Goal: Task Accomplishment & Management: Complete application form

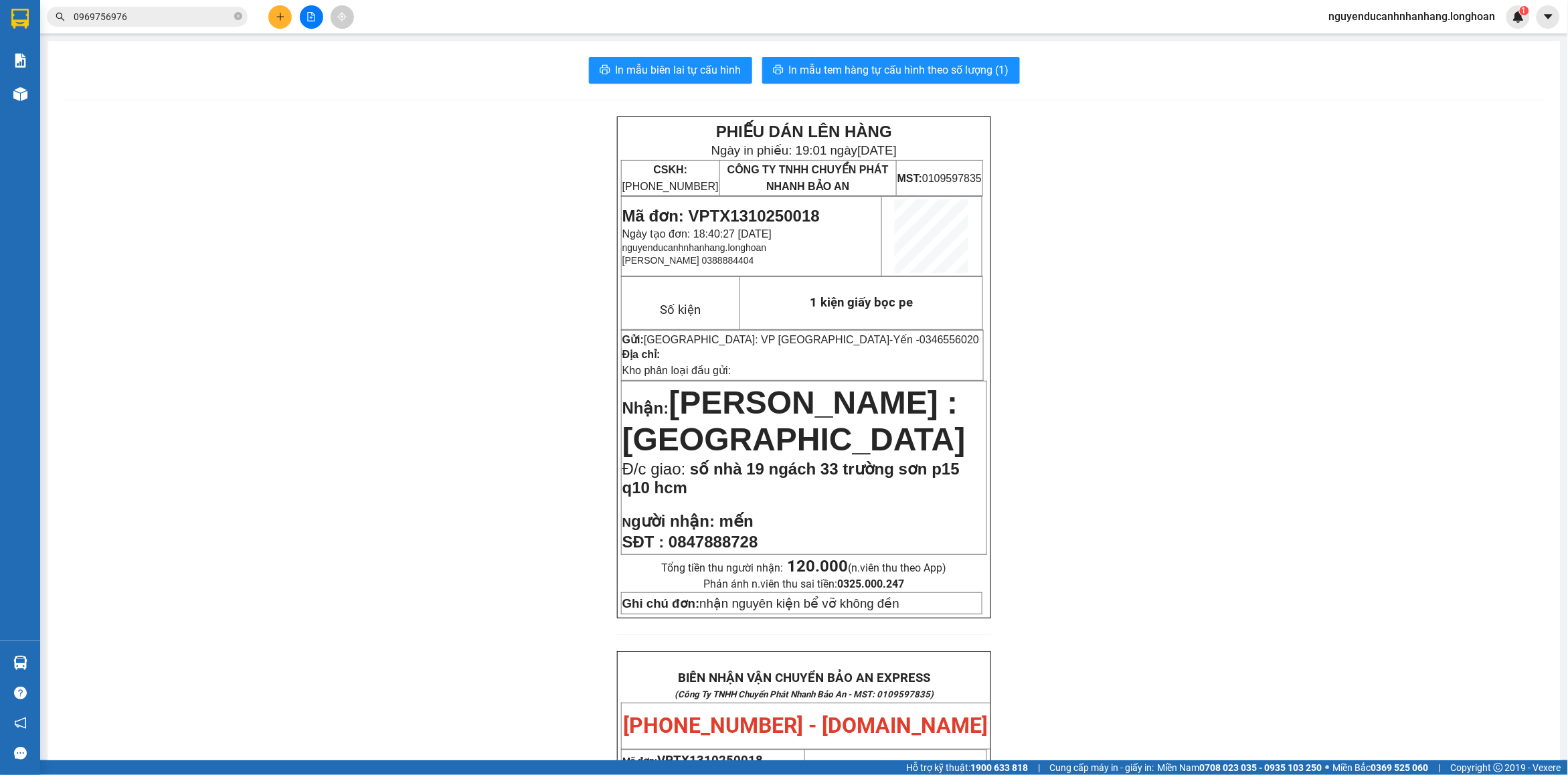
scroll to position [669, 0]
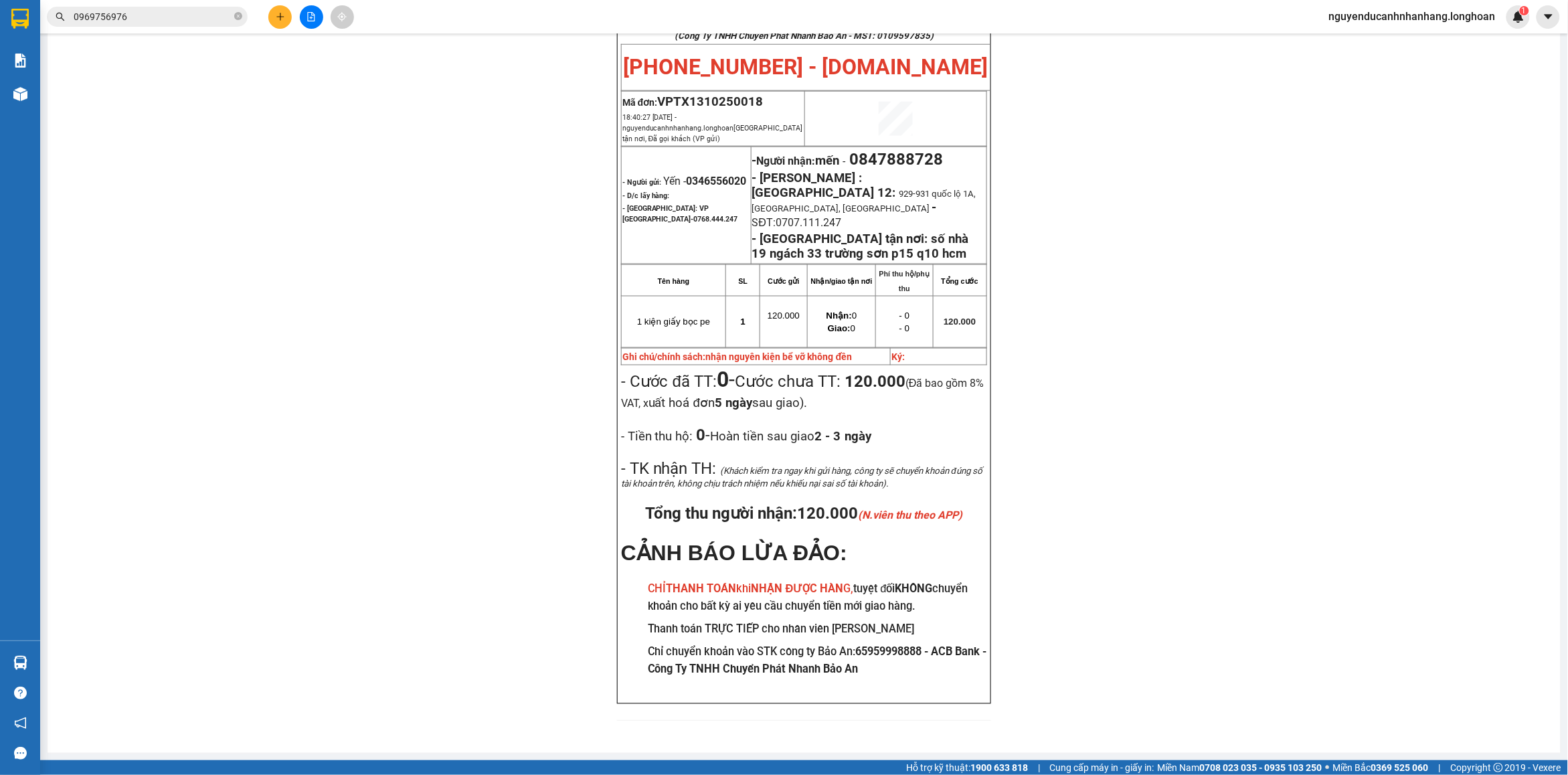
click at [147, 18] on input "0969756976" at bounding box center [153, 16] width 158 height 15
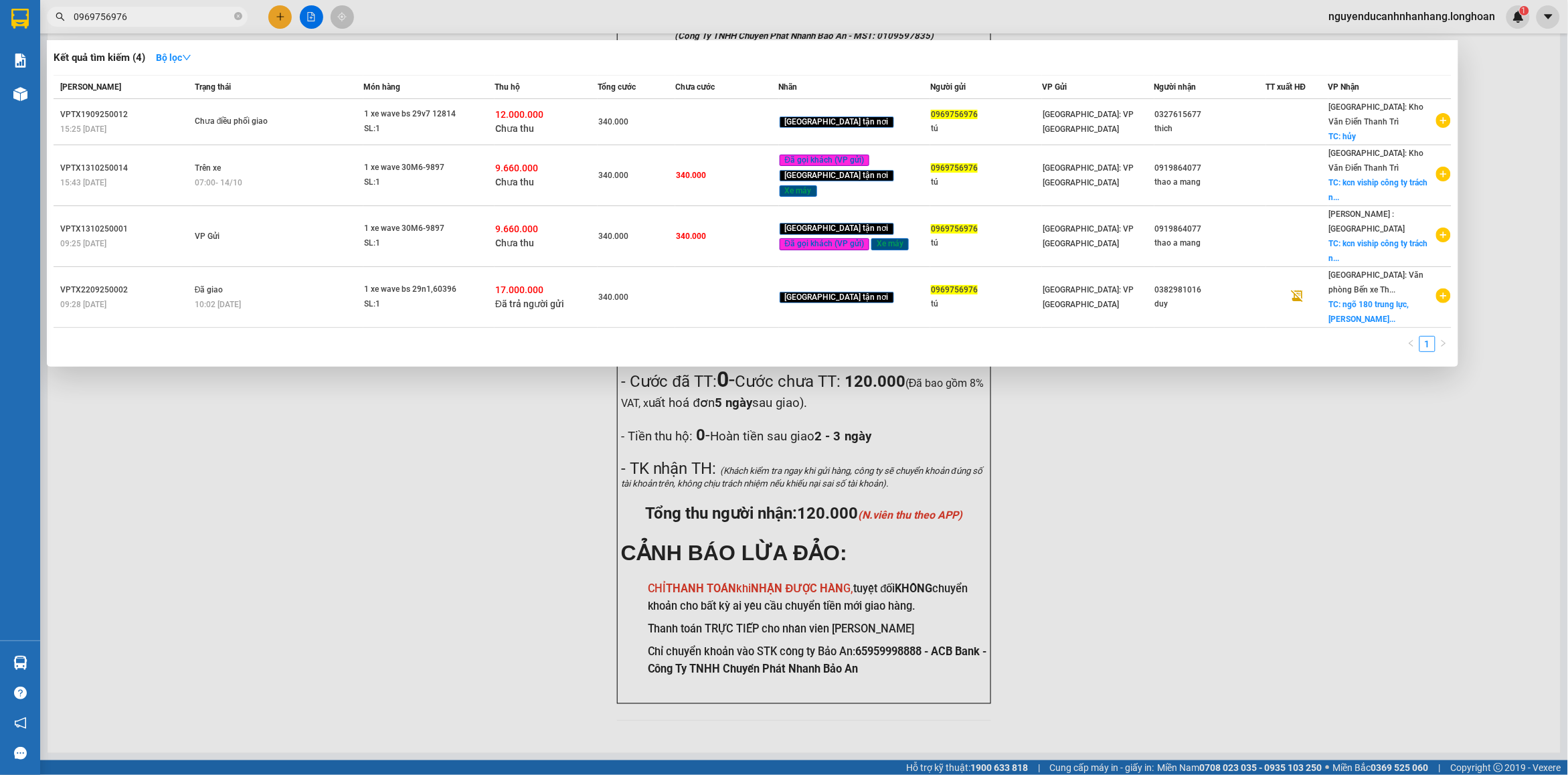
click at [147, 18] on input "0969756976" at bounding box center [153, 16] width 158 height 15
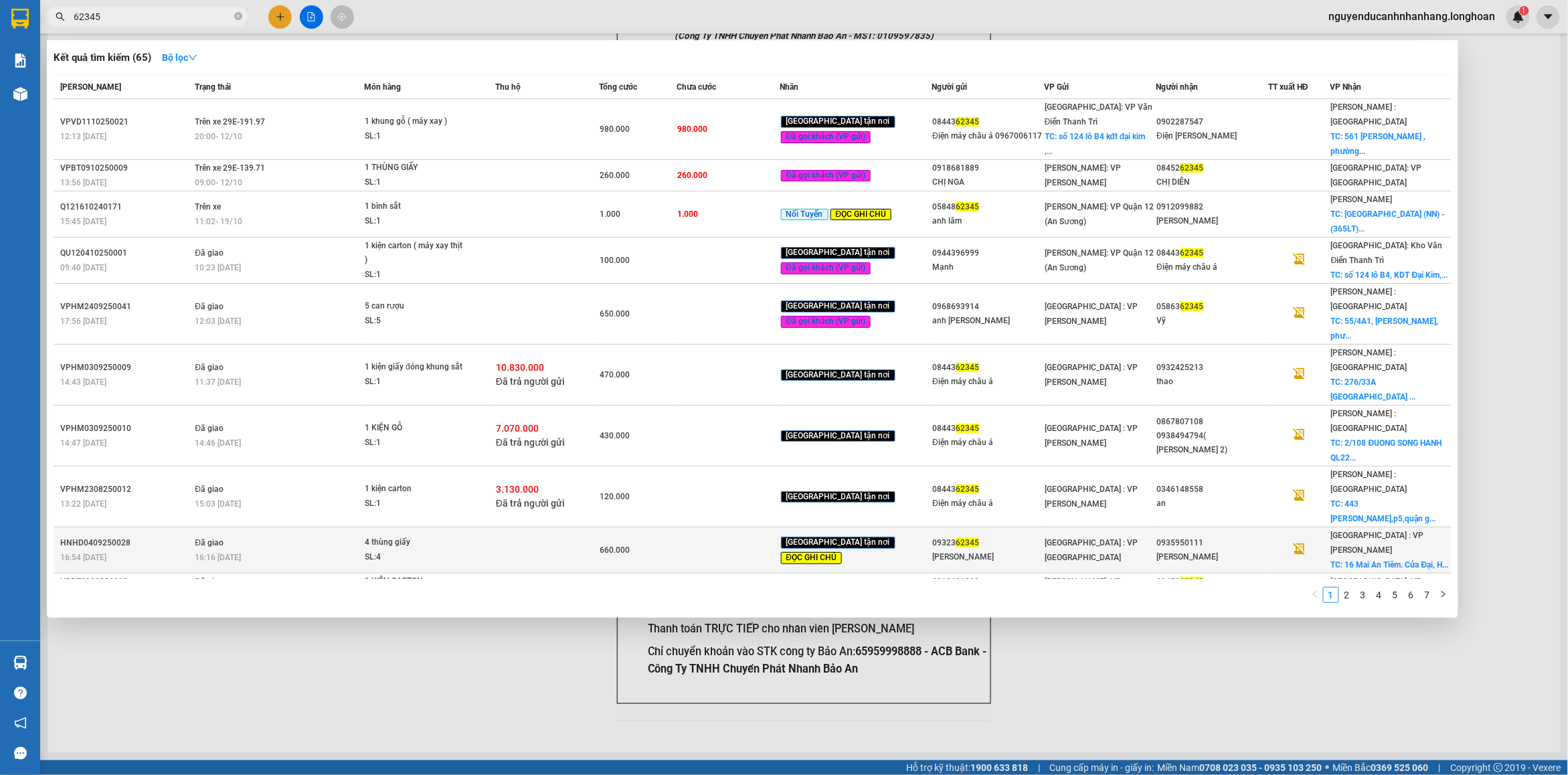
type input "62345"
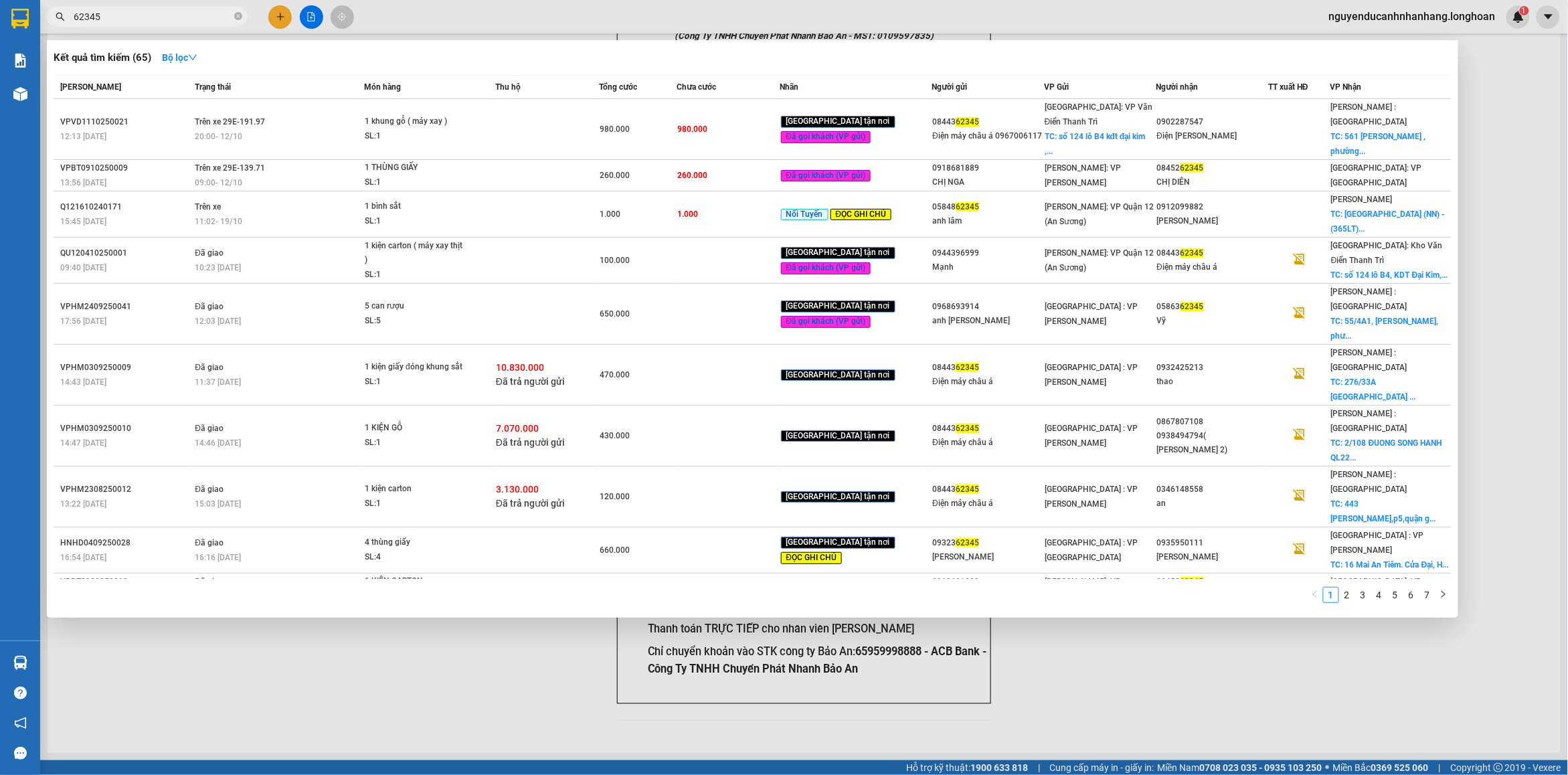
click at [289, 17] on div at bounding box center [784, 387] width 1568 height 775
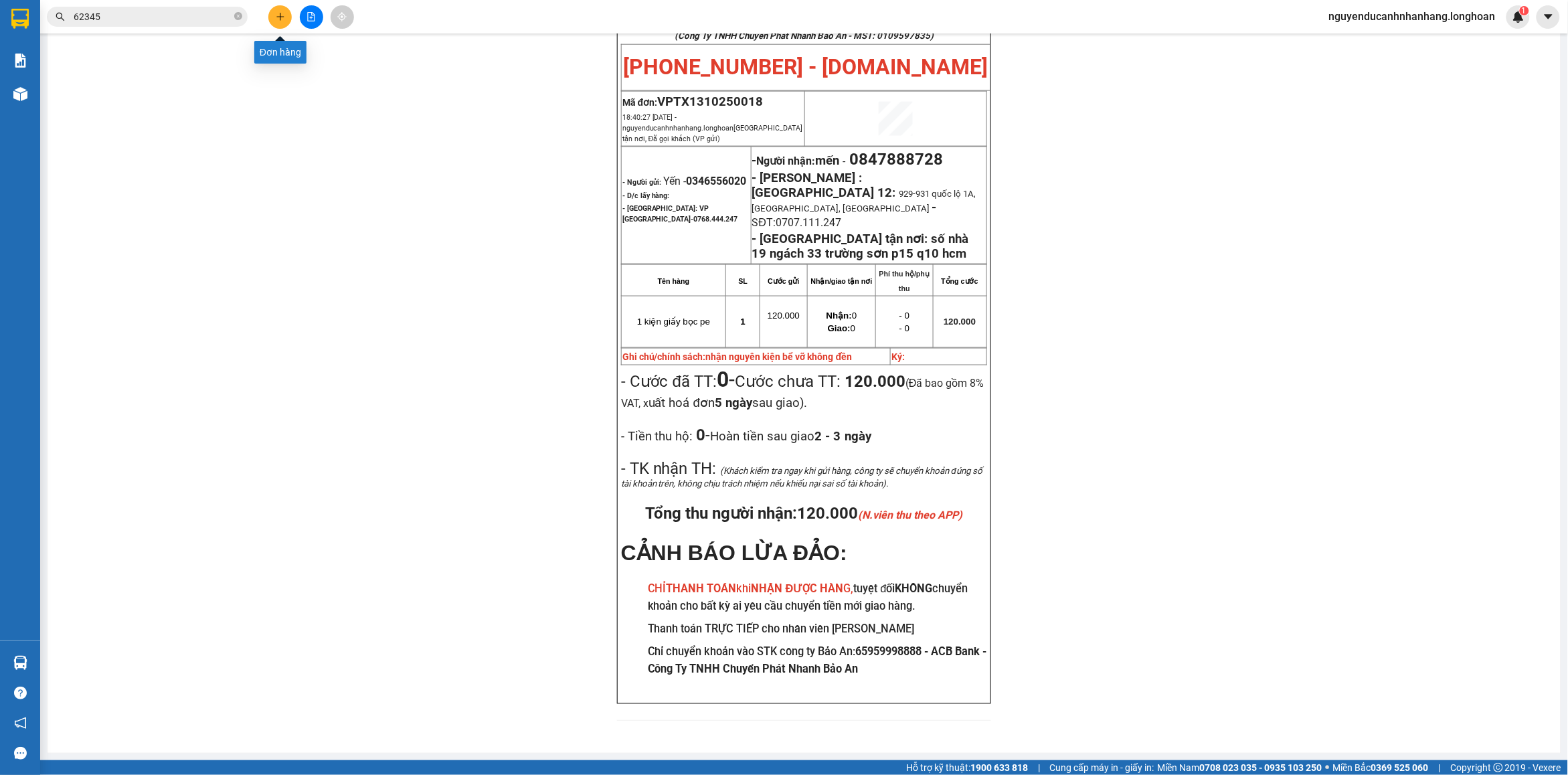
click at [288, 17] on button at bounding box center [280, 17] width 24 height 24
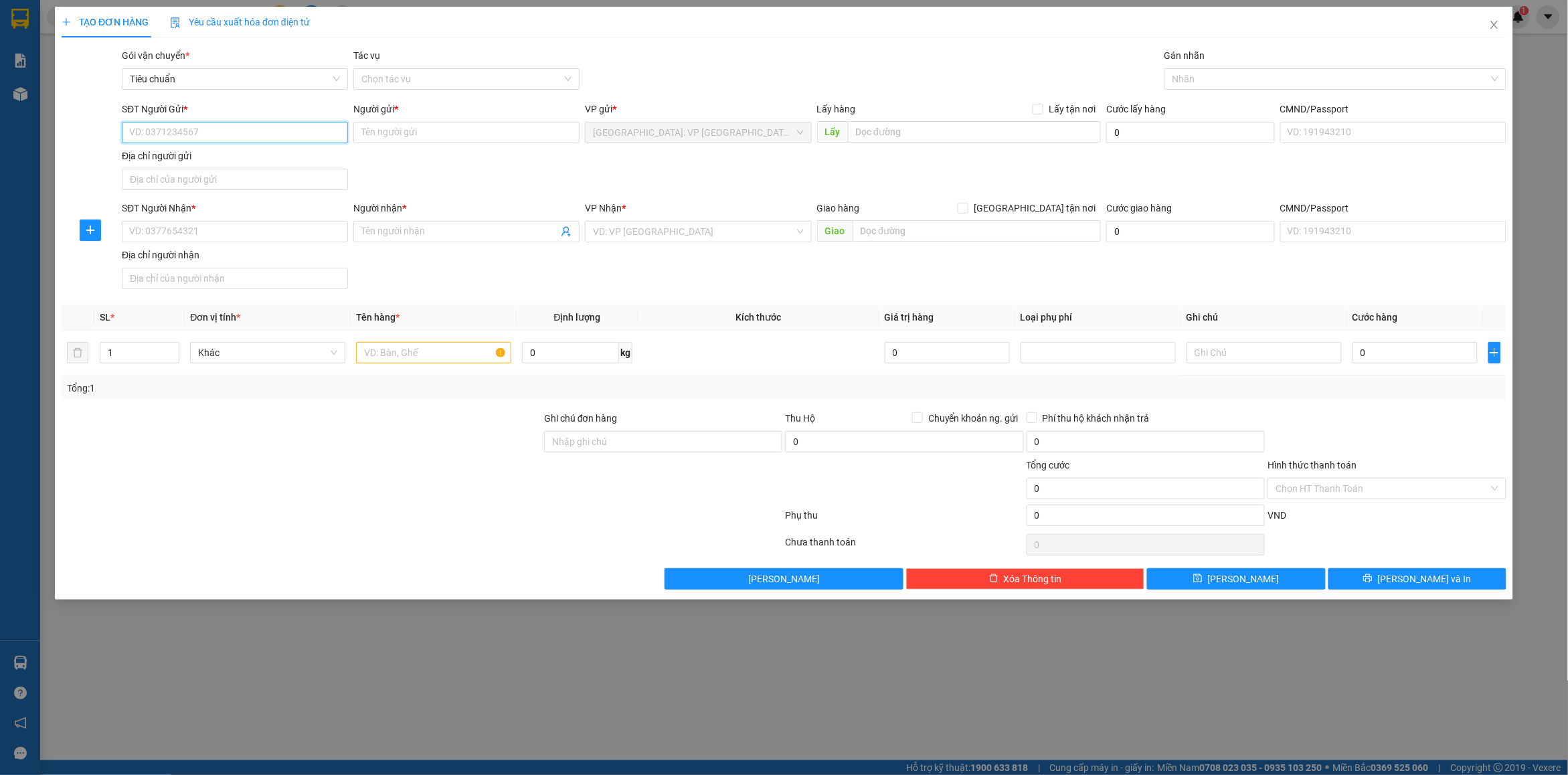
click at [204, 123] on input "SĐT Người Gửi *" at bounding box center [235, 133] width 226 height 21
type input "0944404777"
click at [199, 153] on div "0944404777 - a khải" at bounding box center [235, 159] width 210 height 15
type input "a khải"
type input "0944404777"
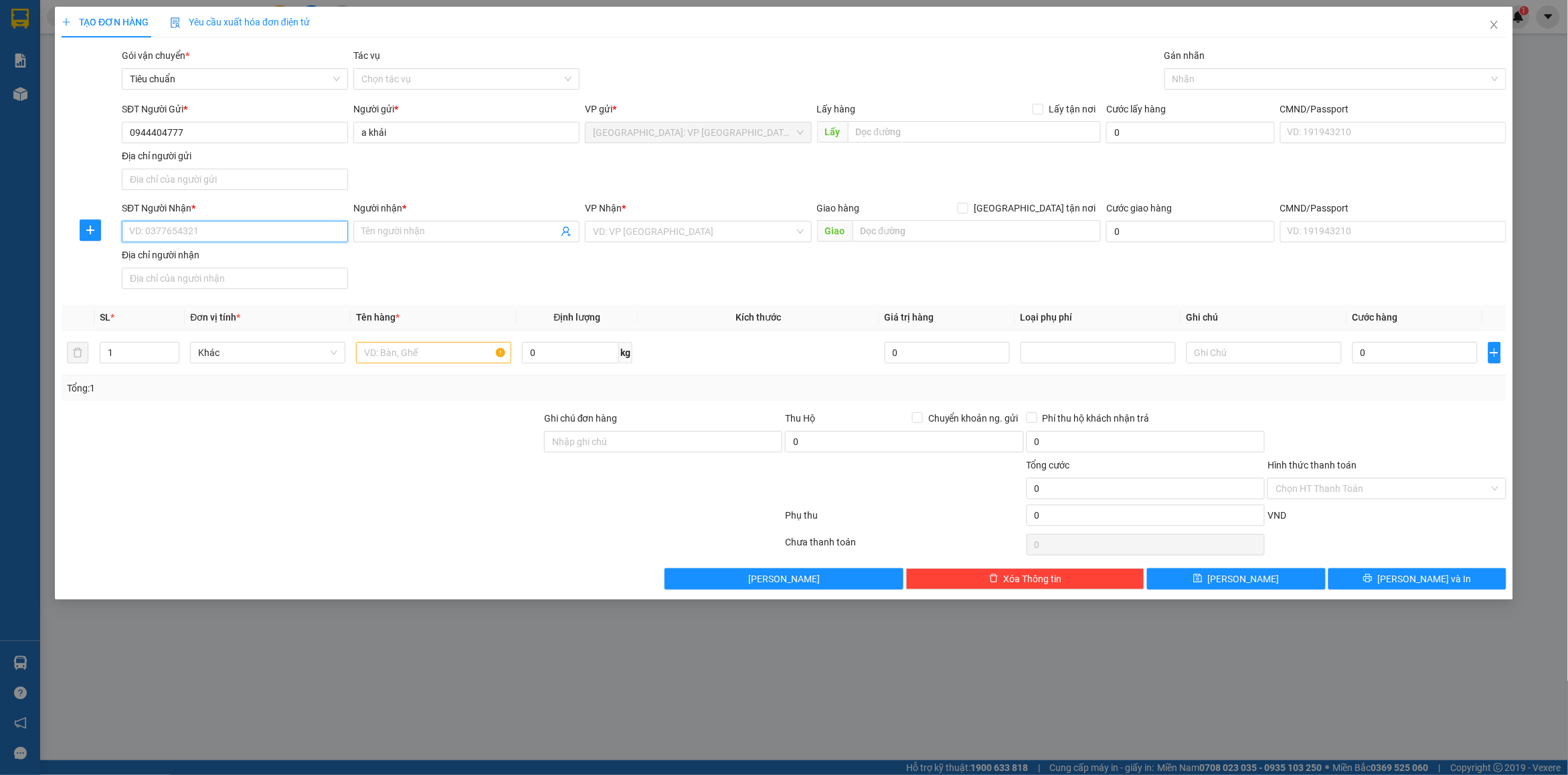
click at [255, 232] on input "SĐT Người Nhận *" at bounding box center [235, 232] width 226 height 21
type input "0372669652"
click at [423, 232] on input "Người nhận *" at bounding box center [459, 231] width 197 height 15
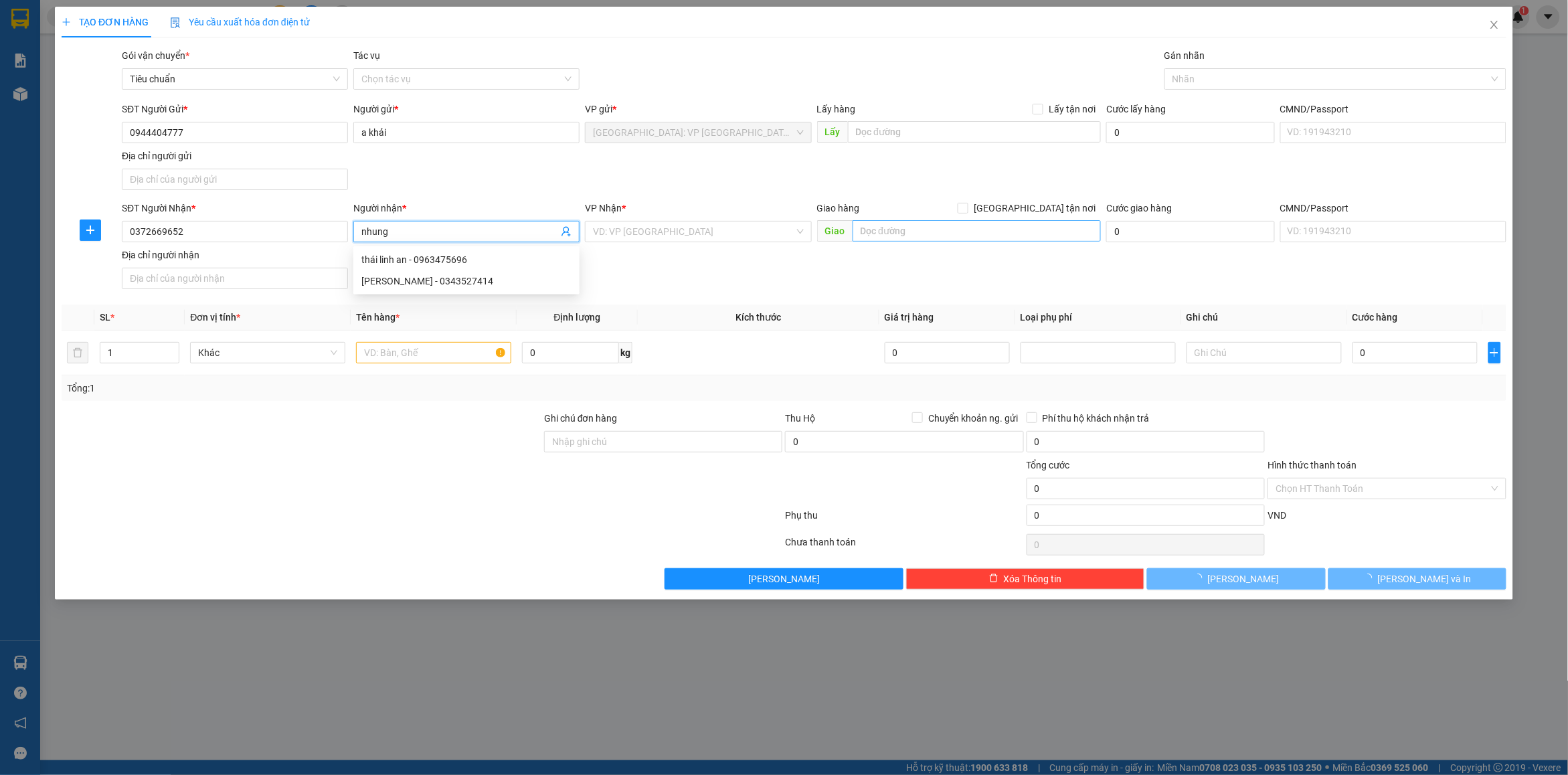
type input "nhung"
click at [928, 226] on input "text" at bounding box center [977, 231] width 249 height 21
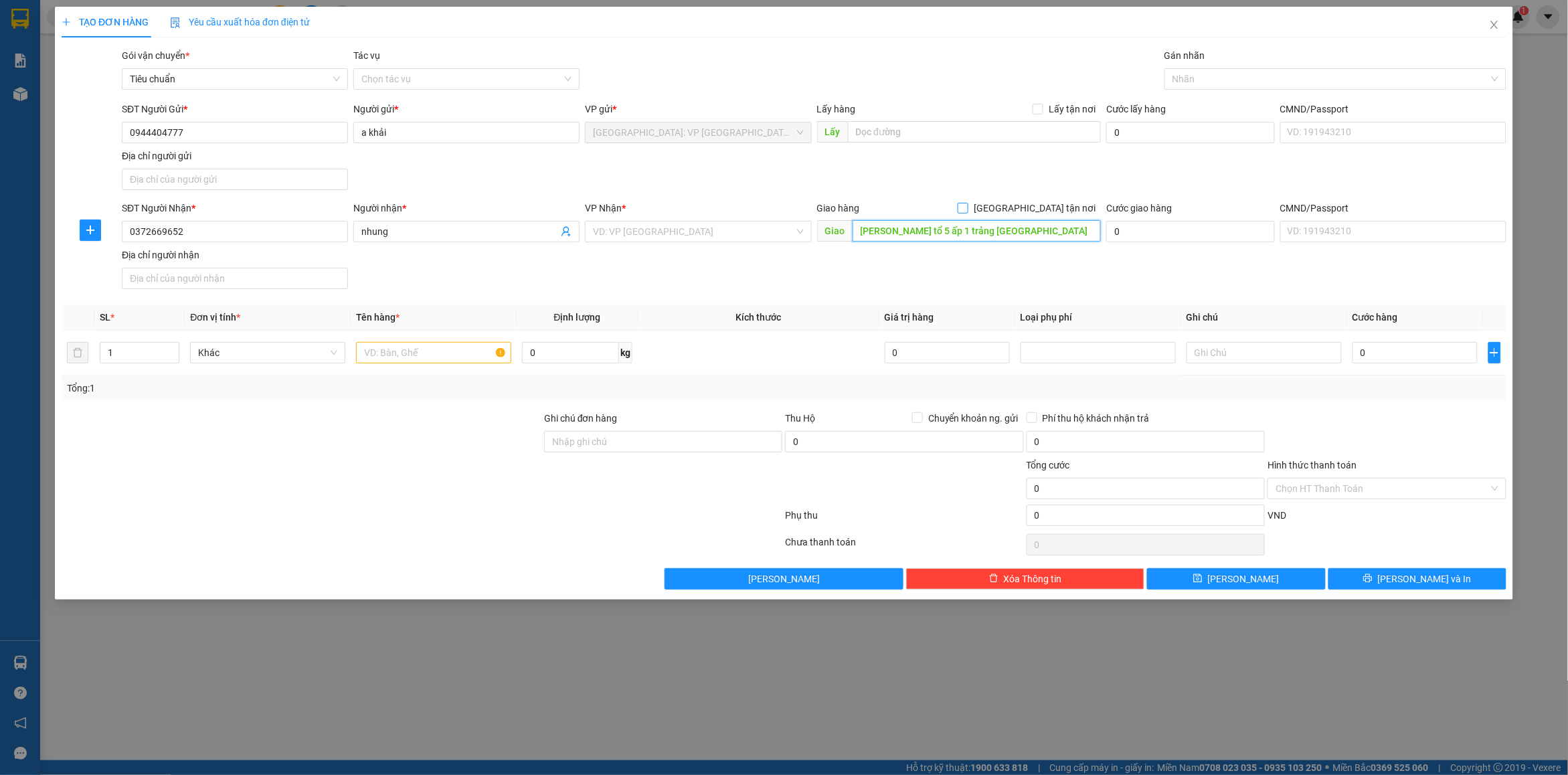
type input "[PERSON_NAME] tổ 5 ấp 1 trảng [GEOGRAPHIC_DATA]"
click at [1050, 209] on span "[GEOGRAPHIC_DATA] tận nơi" at bounding box center [1034, 208] width 133 height 15
click at [967, 209] on input "[GEOGRAPHIC_DATA] tận nơi" at bounding box center [962, 207] width 9 height 9
checkbox input "true"
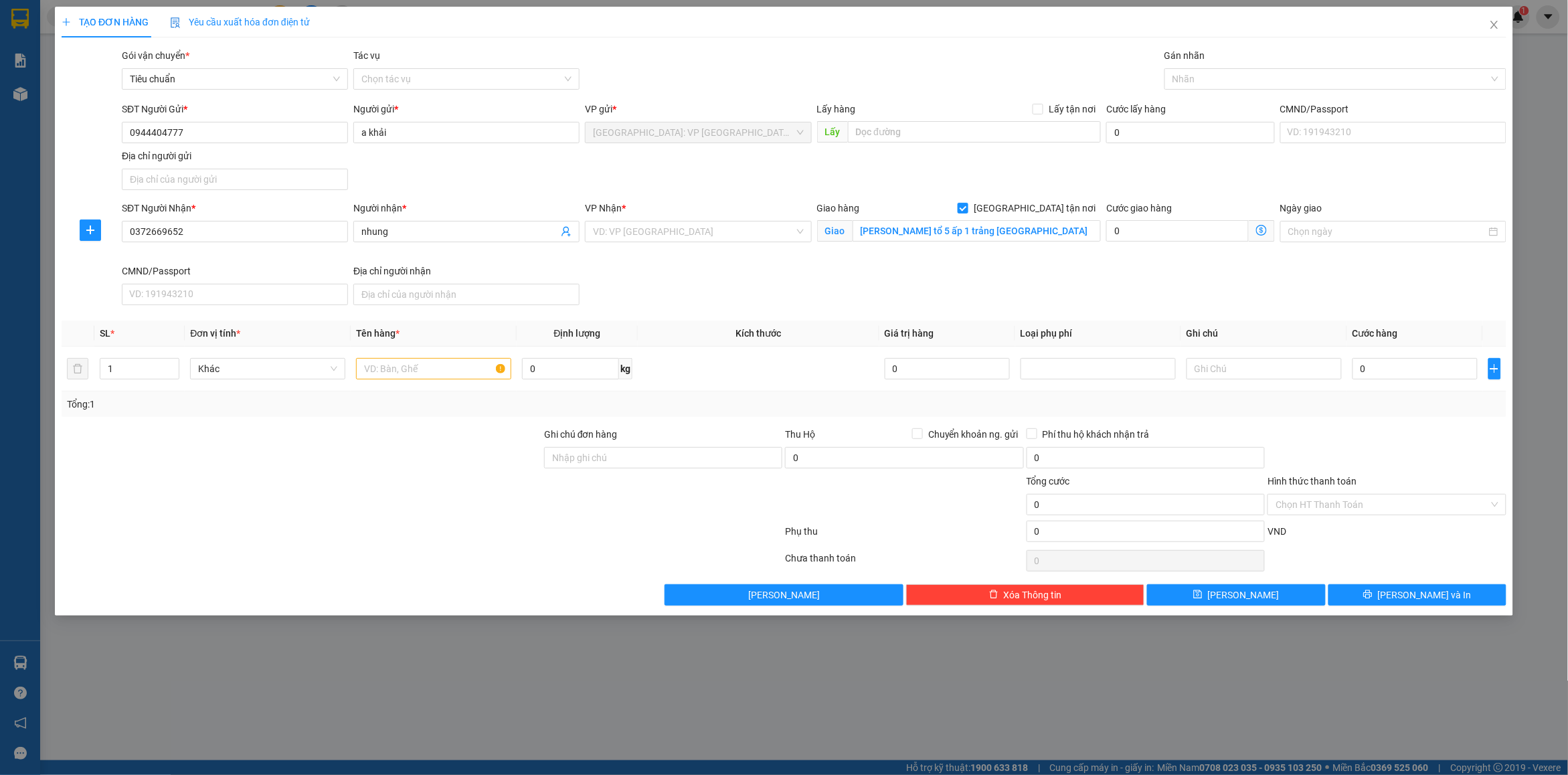
click at [1142, 169] on div "SĐT Người Gửi * 0944404777 Người gửi * a khải VP gửi * [GEOGRAPHIC_DATA]: VP [G…" at bounding box center [814, 149] width 1390 height 94
click at [697, 228] on input "search" at bounding box center [693, 232] width 201 height 20
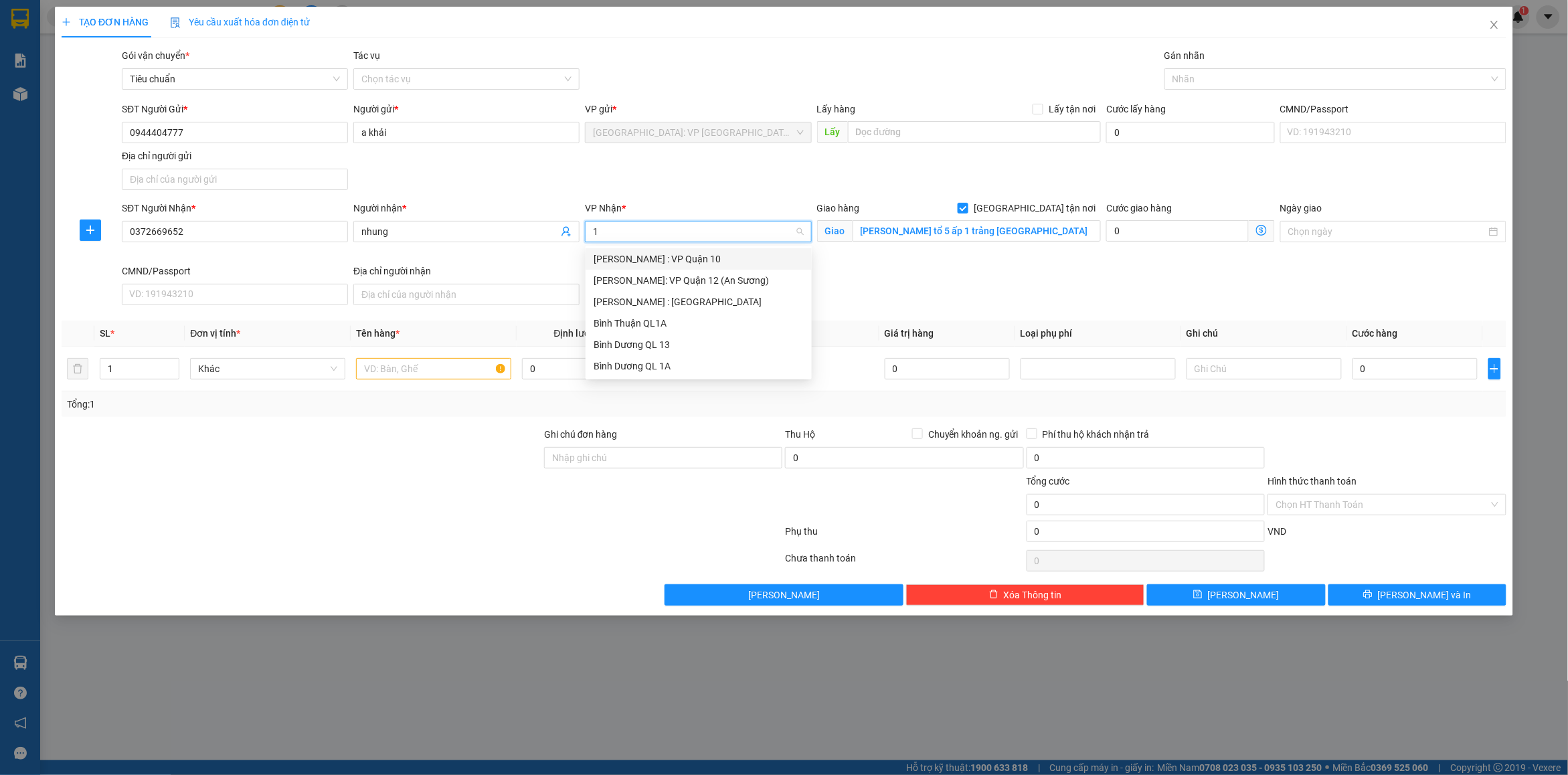
type input "12"
click at [687, 282] on div "[PERSON_NAME] : [GEOGRAPHIC_DATA]" at bounding box center [699, 280] width 210 height 15
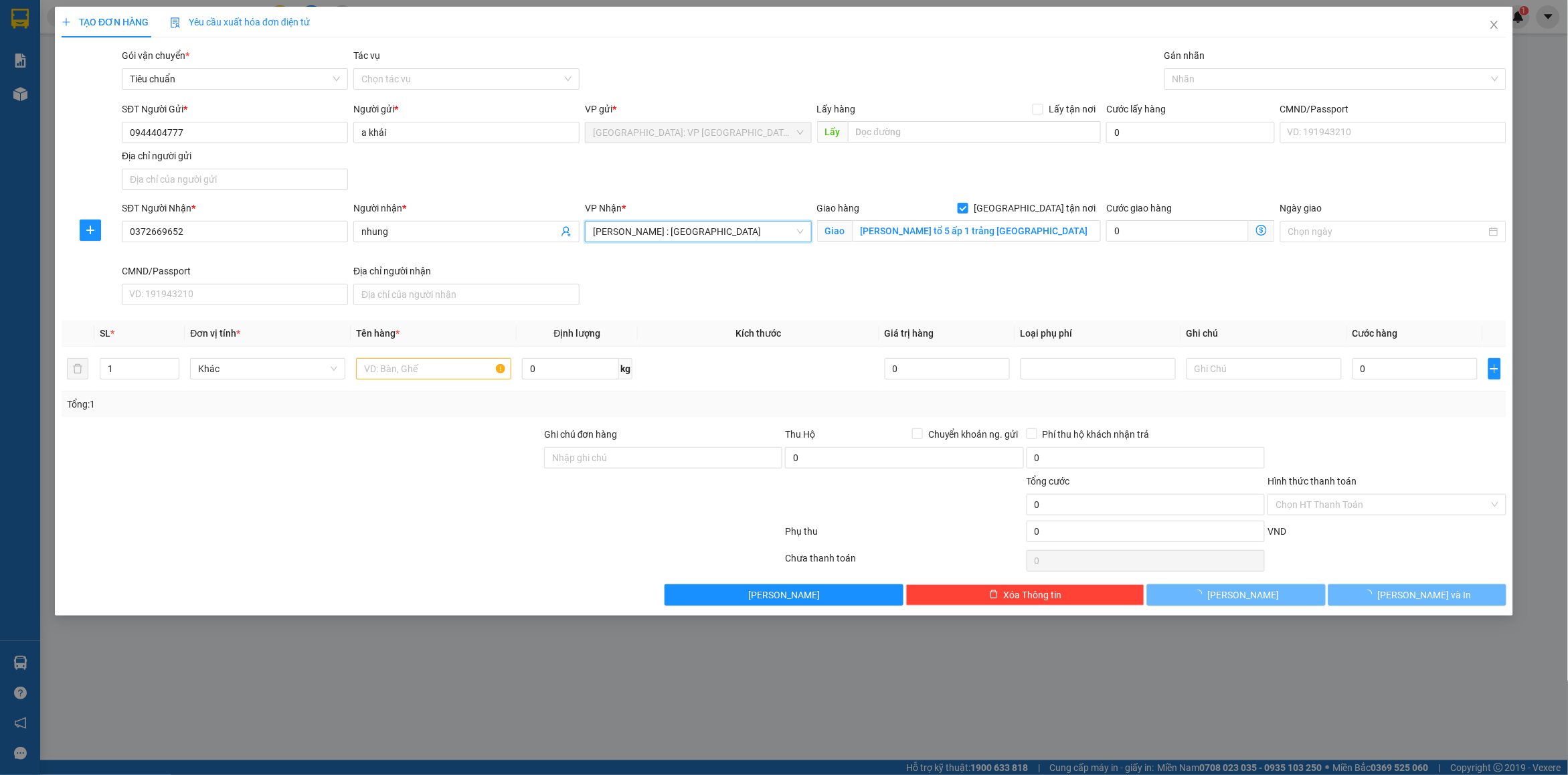
click at [954, 281] on div "SĐT Người Nhận * 0372669652 Người nhận * nhung VP Nhận * [GEOGRAPHIC_DATA] : [G…" at bounding box center [814, 255] width 1390 height 110
drag, startPoint x: 1173, startPoint y: 319, endPoint x: 498, endPoint y: 434, distance: 684.7
click at [1166, 319] on div "Transit Pickup Surcharge Ids Transit Deliver Surcharge Ids Transit Deliver Surc…" at bounding box center [784, 327] width 1445 height 557
click at [439, 373] on input "text" at bounding box center [433, 369] width 156 height 21
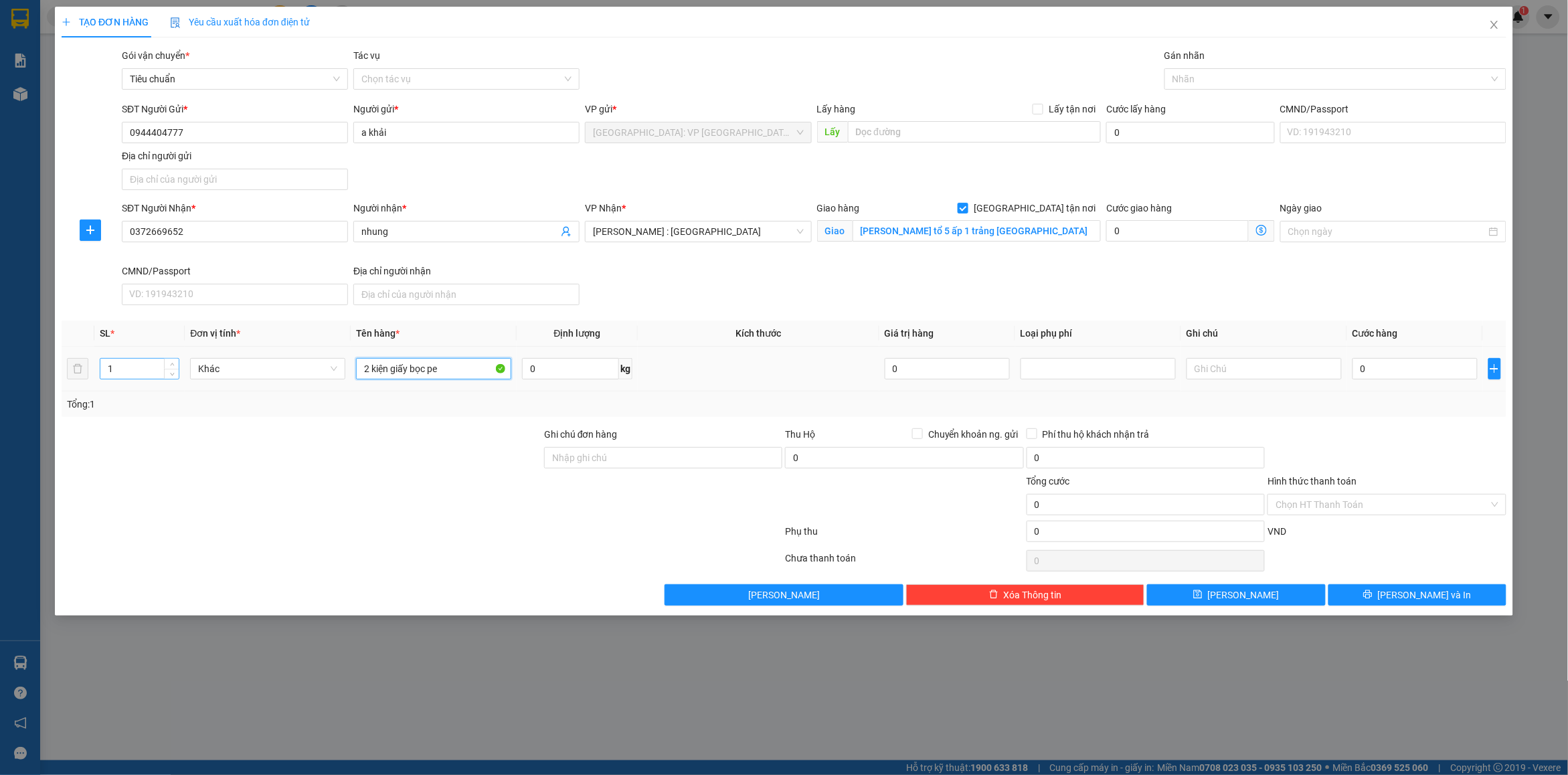
type input "2 kiện giấy bọc pe"
click at [113, 369] on input "1" at bounding box center [140, 369] width 78 height 20
click at [116, 366] on input "1" at bounding box center [140, 369] width 78 height 20
click at [123, 369] on input "1" at bounding box center [140, 369] width 78 height 20
click at [124, 370] on input "1" at bounding box center [140, 369] width 78 height 20
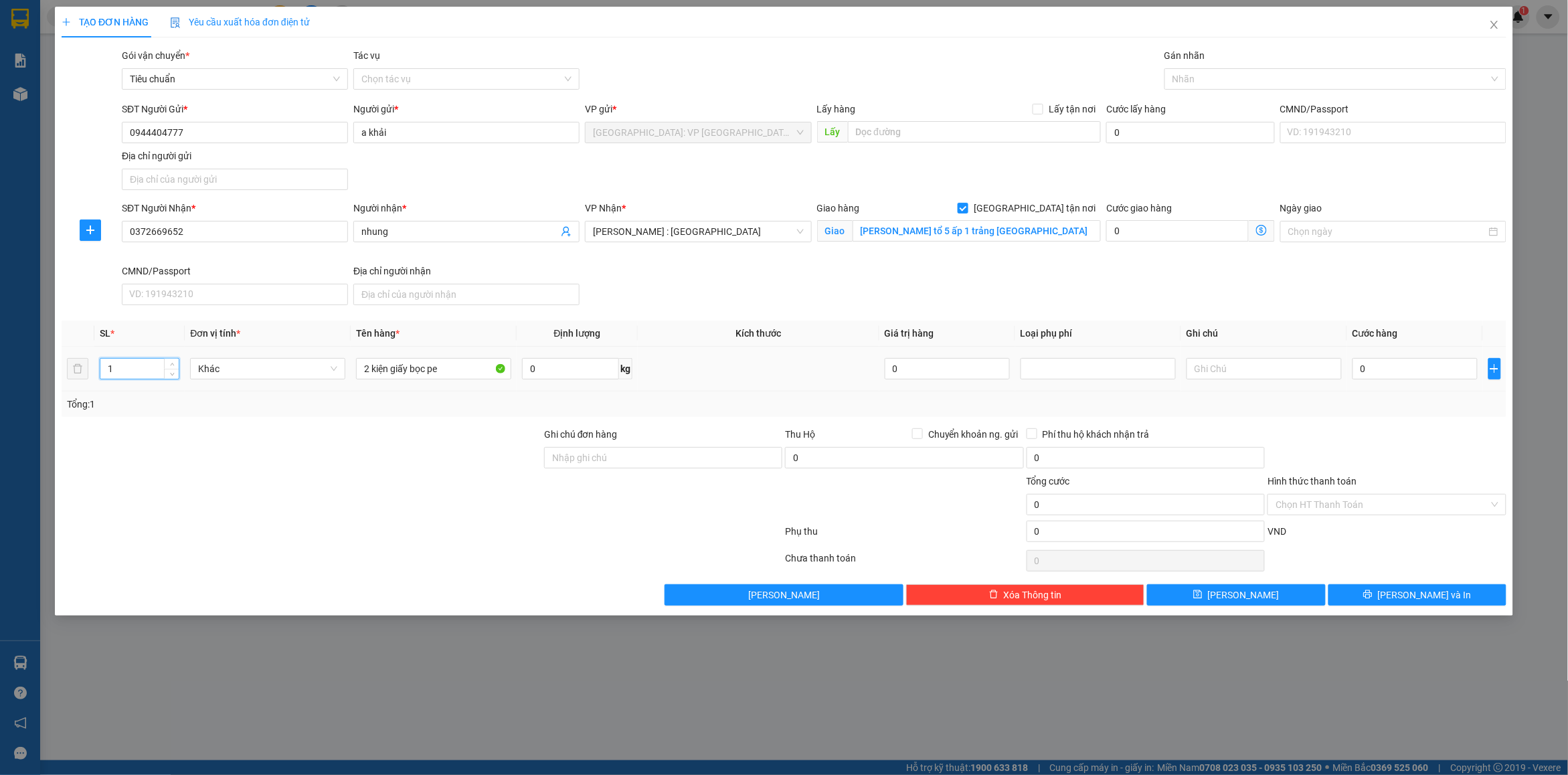
click at [124, 370] on input "1" at bounding box center [140, 369] width 78 height 20
click at [126, 370] on input "1" at bounding box center [140, 369] width 78 height 20
type input "2"
click at [617, 481] on div at bounding box center [663, 497] width 241 height 47
click at [606, 467] on input "Ghi chú đơn hàng" at bounding box center [663, 458] width 238 height 21
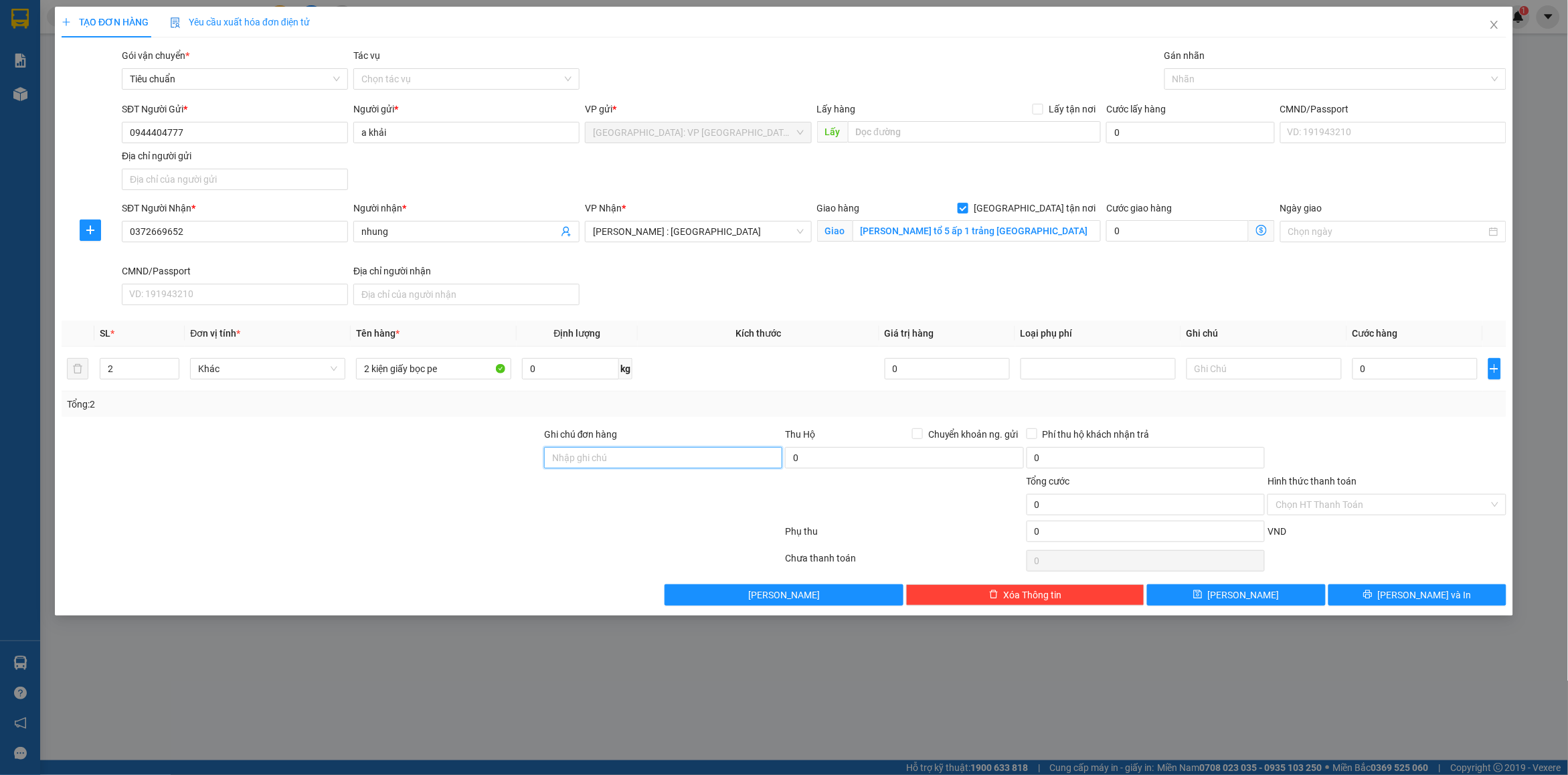
click at [639, 461] on input "Ghi chú đơn hàng" at bounding box center [663, 458] width 238 height 21
type input "nhận nguyên kiện bể vỡ không đền"
click at [1201, 86] on div at bounding box center [1329, 79] width 322 height 16
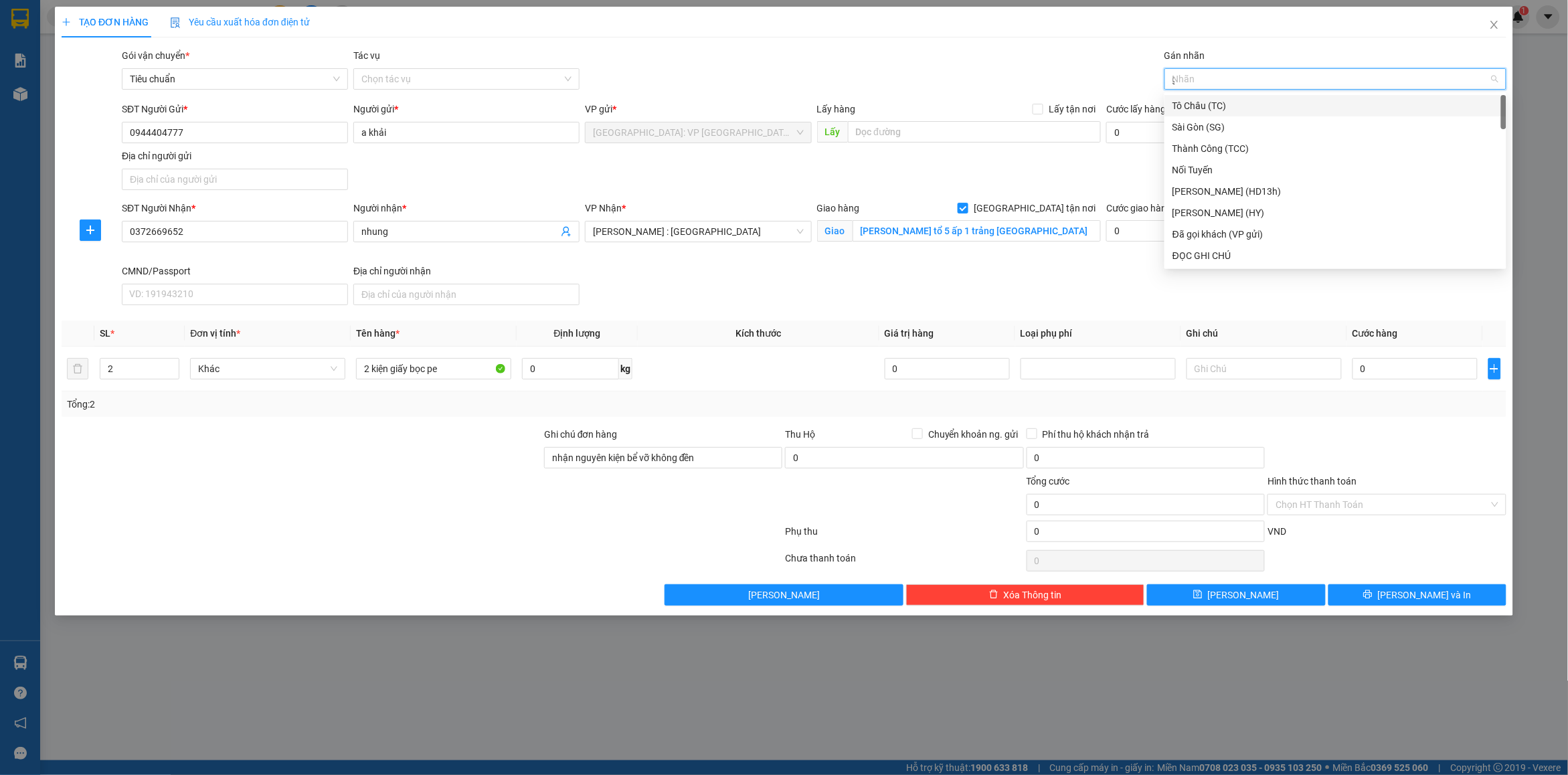
type input "gt"
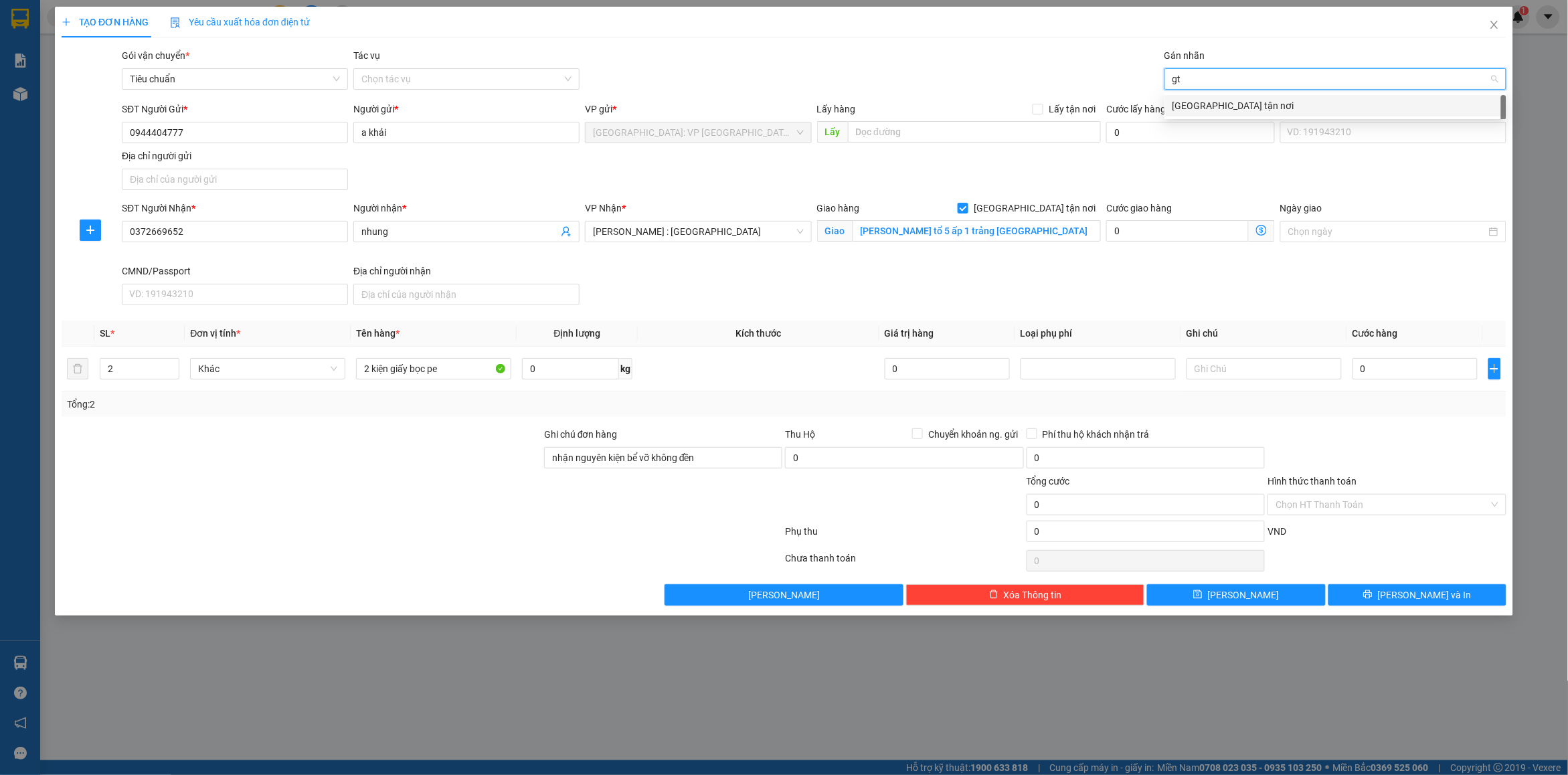
click at [1207, 98] on div "[GEOGRAPHIC_DATA] tận nơi" at bounding box center [1335, 105] width 326 height 15
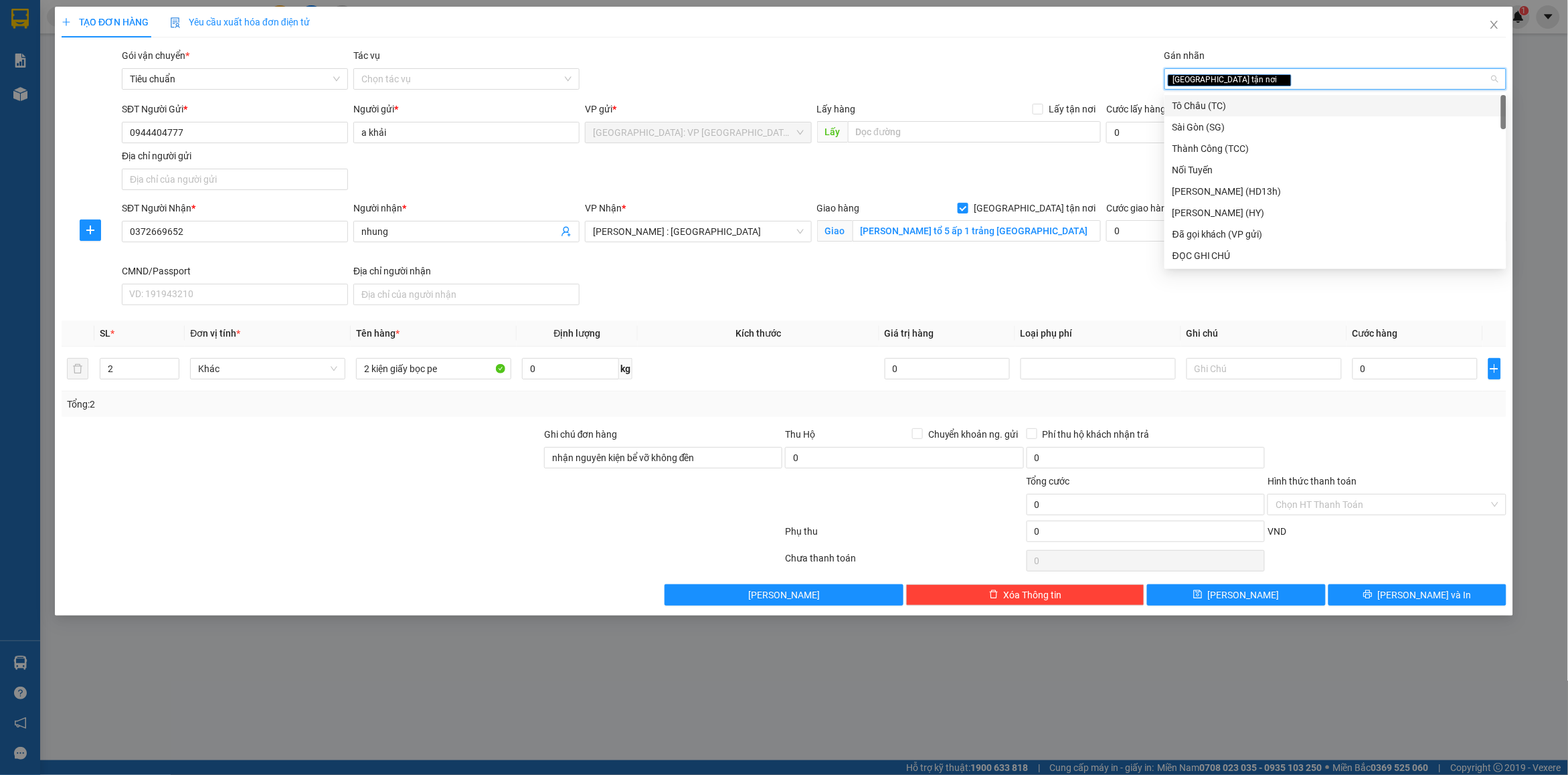
click at [1275, 86] on div "[GEOGRAPHIC_DATA] tận nơi" at bounding box center [1329, 79] width 322 height 16
type input "d"
type input "đã"
drag, startPoint x: 1242, startPoint y: 100, endPoint x: 942, endPoint y: 185, distance: 311.8
click at [1239, 100] on div "Đã gọi khách (VP gửi)" at bounding box center [1335, 105] width 326 height 15
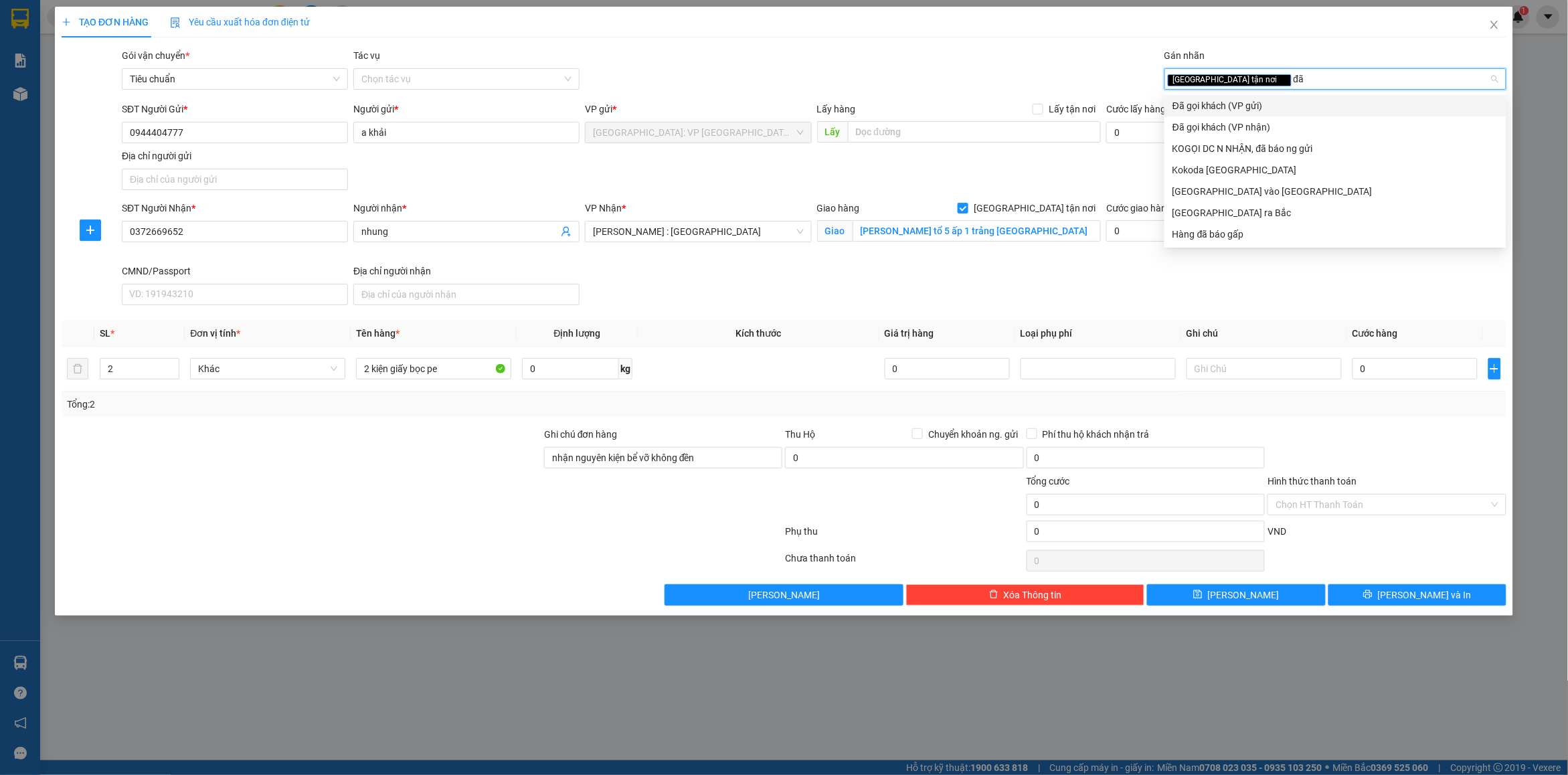
click at [1011, 61] on div "Gói vận chuyển * Tiêu chuẩn Tác vụ Chọn tác vụ Gán nhãn Giao tận nơi đã đã" at bounding box center [814, 71] width 1390 height 47
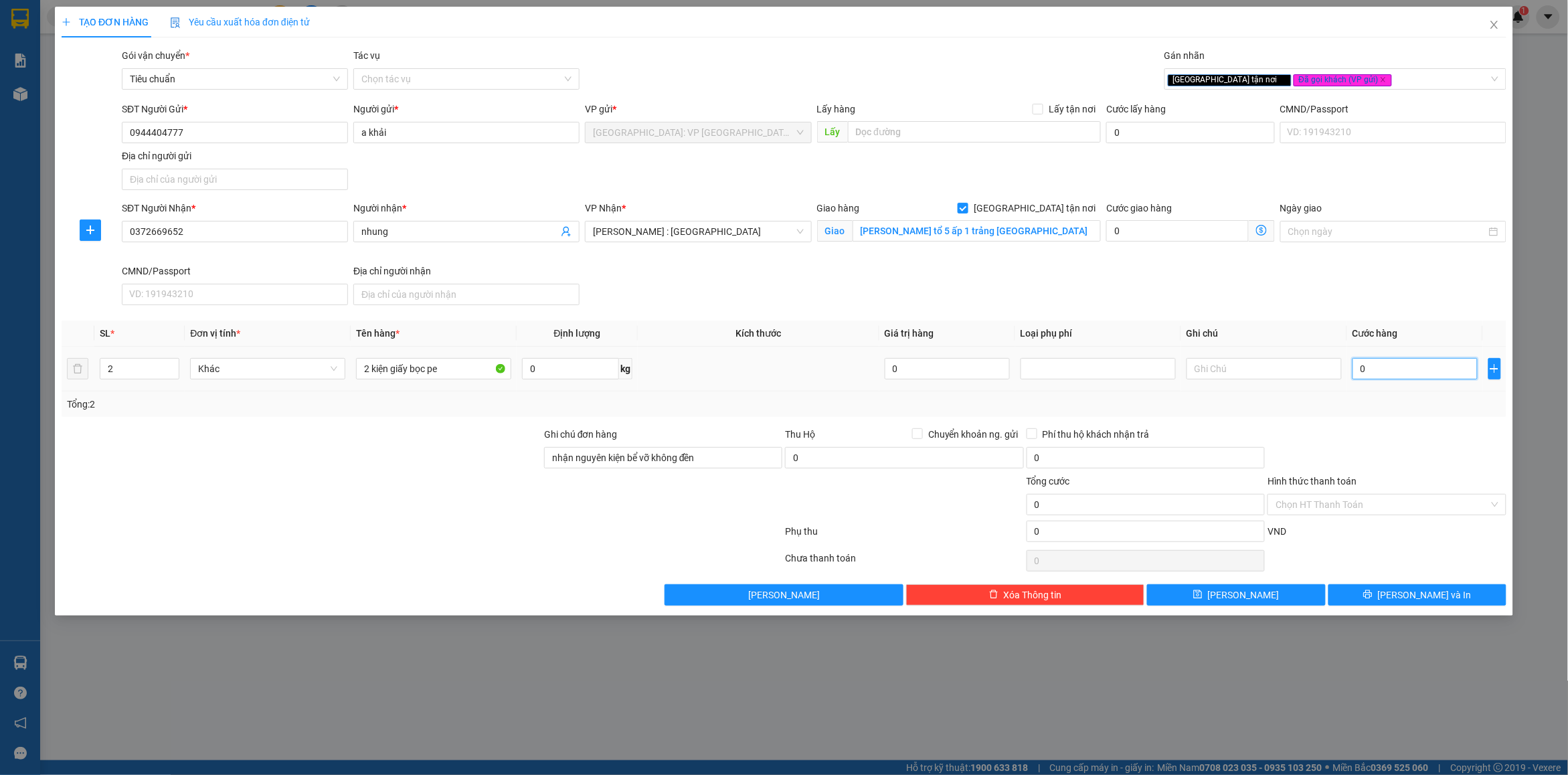
click at [1435, 373] on input "0" at bounding box center [1415, 369] width 125 height 21
type input "3"
type input "32"
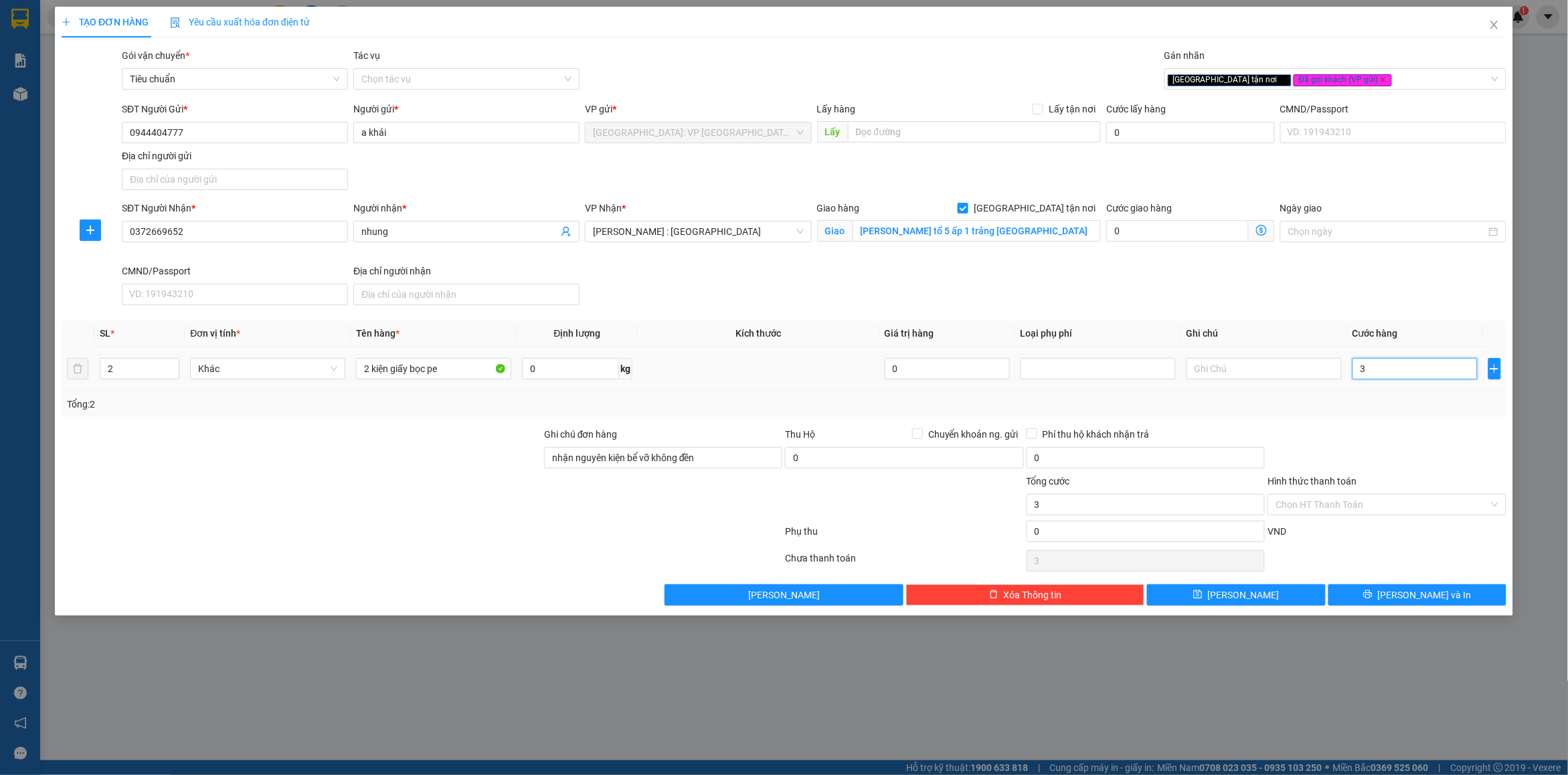
type input "32"
type input "320"
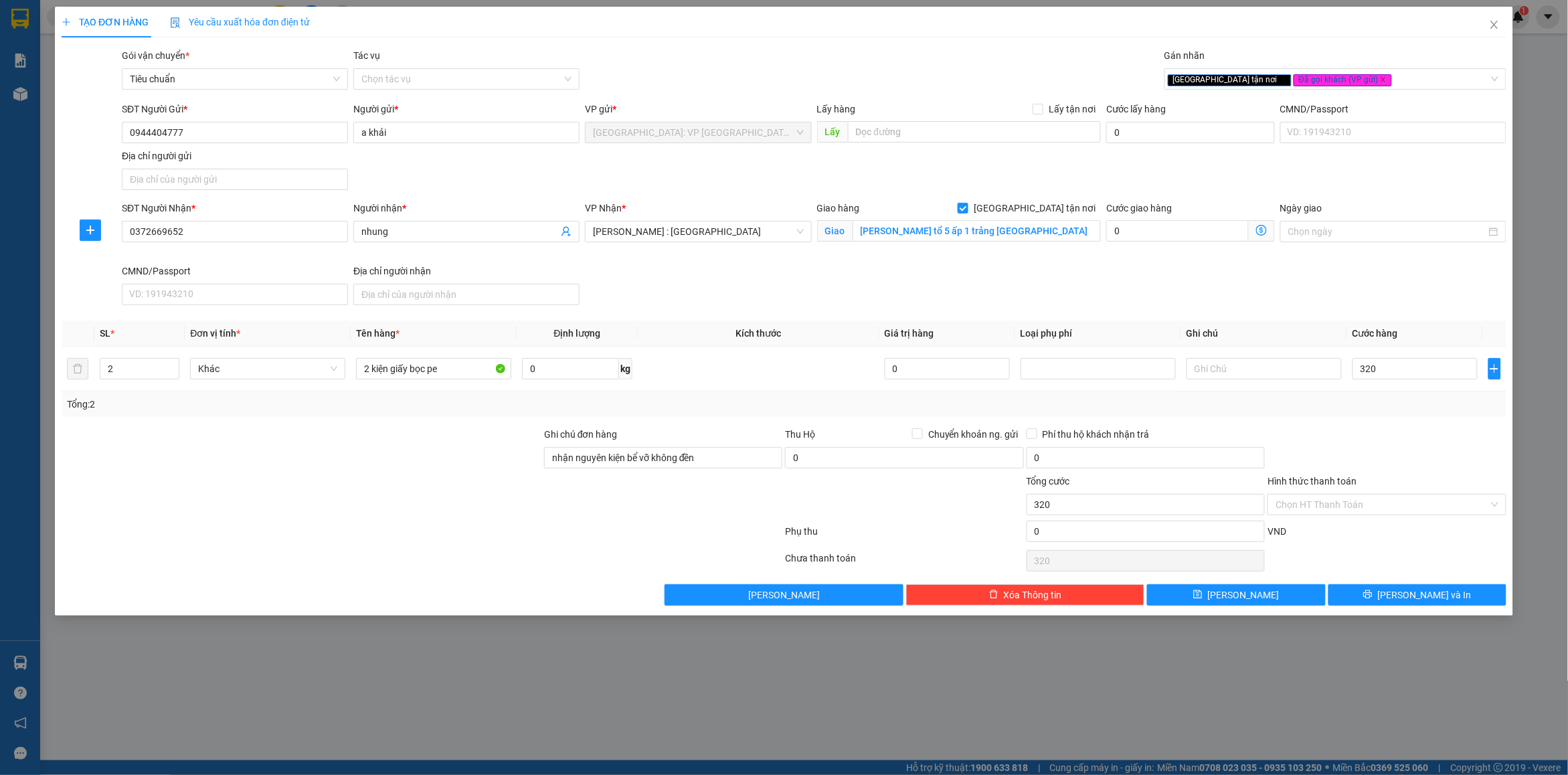
type input "320.000"
click at [1403, 427] on div at bounding box center [1386, 450] width 241 height 47
click at [1373, 587] on button "[PERSON_NAME] và In" at bounding box center [1418, 595] width 178 height 21
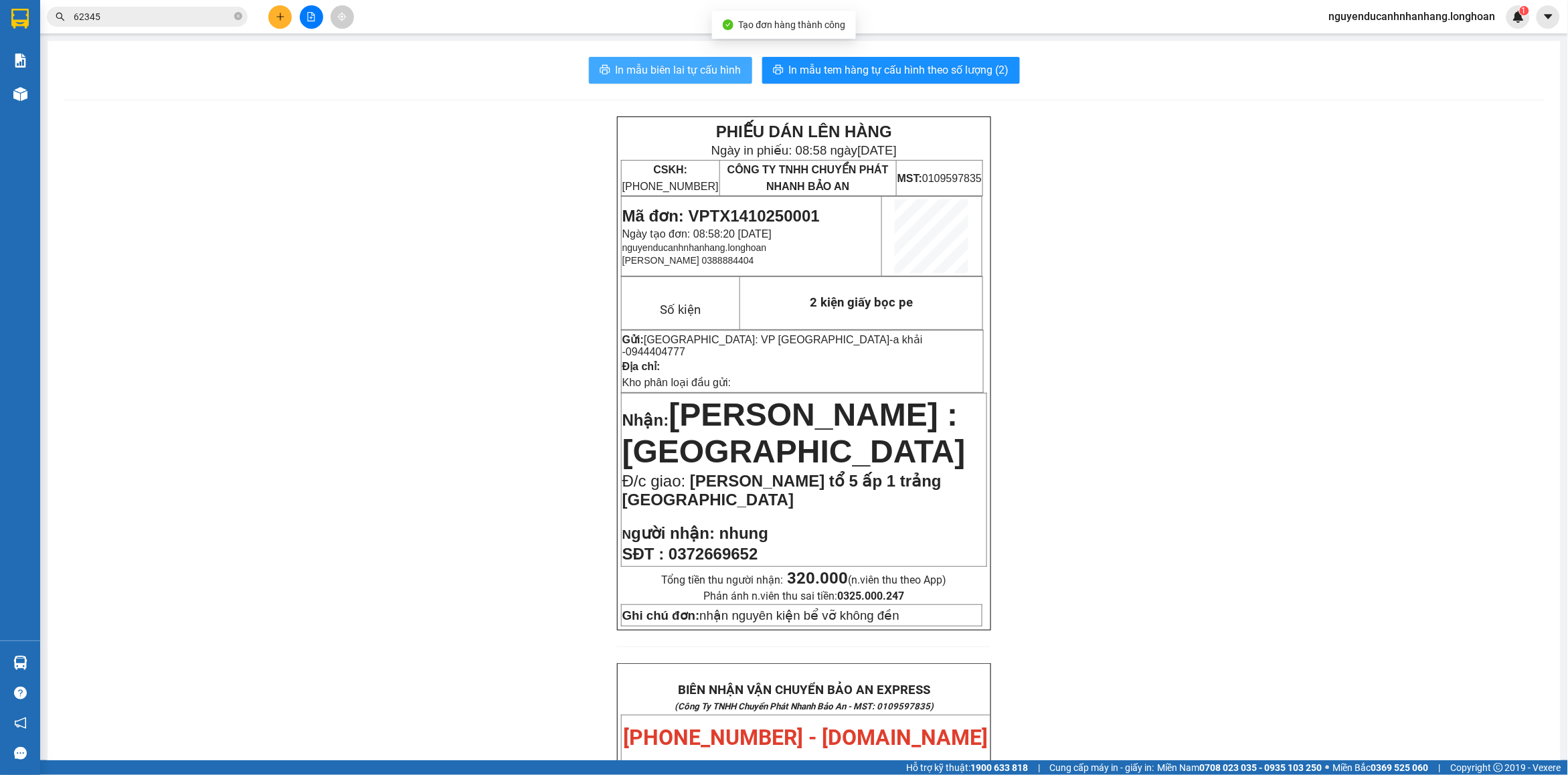
click at [671, 77] on span "In mẫu biên lai tự cấu hình" at bounding box center [679, 70] width 126 height 17
click at [817, 68] on span "In mẫu tem hàng tự cấu hình theo số lượng (2)" at bounding box center [899, 70] width 220 height 17
click at [870, 75] on span "In mẫu tem hàng tự cấu hình theo số lượng (2)" at bounding box center [899, 70] width 220 height 17
